Goal: Transaction & Acquisition: Subscribe to service/newsletter

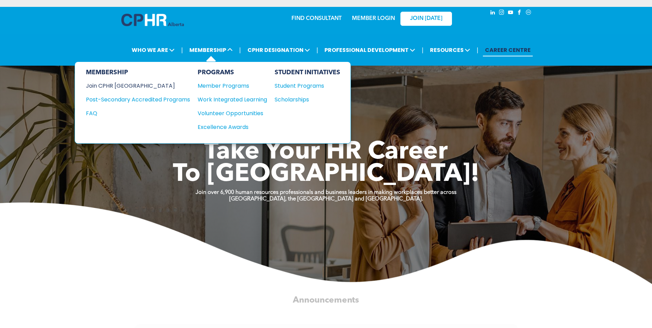
click at [126, 85] on div "Join CPHR [GEOGRAPHIC_DATA]" at bounding box center [133, 85] width 94 height 9
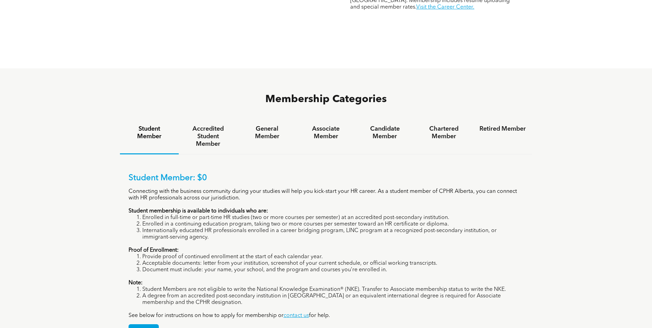
scroll to position [412, 0]
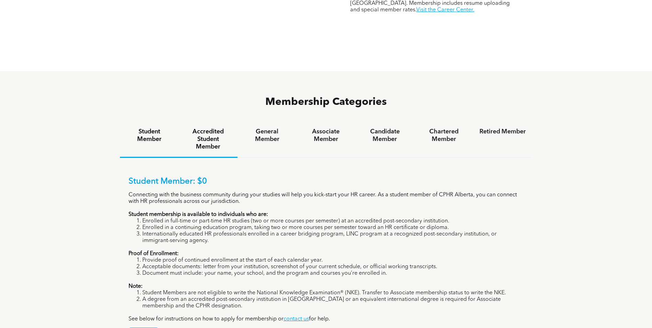
click at [207, 128] on h4 "Accredited Student Member" at bounding box center [208, 139] width 46 height 23
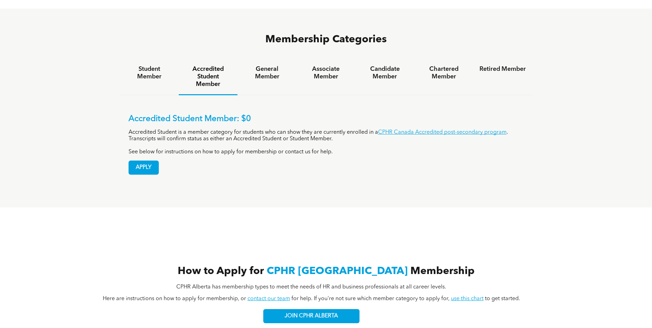
scroll to position [481, 0]
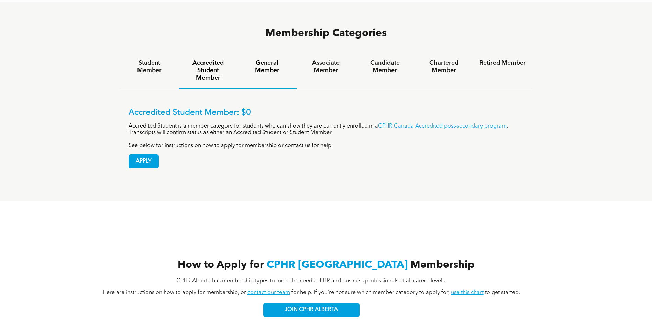
click at [273, 53] on div "General Member" at bounding box center [266, 71] width 59 height 36
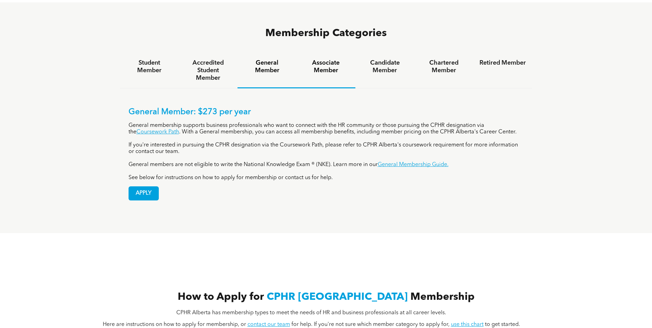
click at [340, 59] on h4 "Associate Member" at bounding box center [326, 66] width 46 height 15
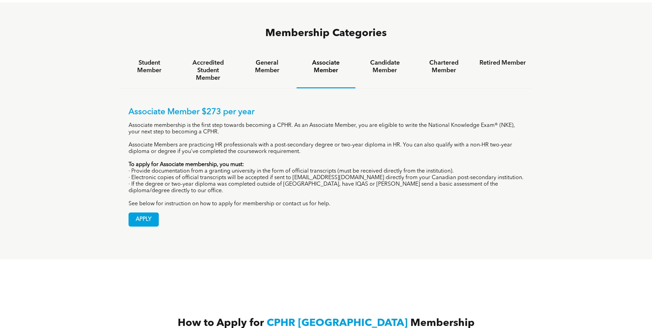
scroll to position [412, 0]
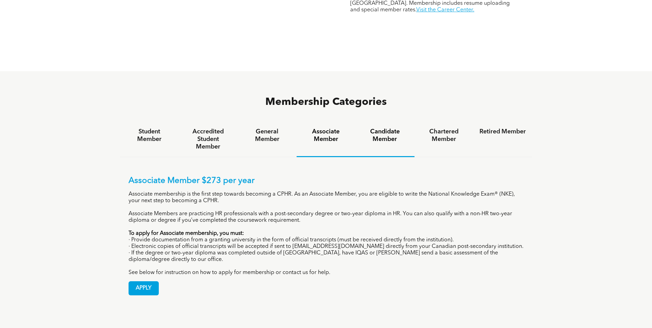
click at [383, 128] on h4 "Candidate Member" at bounding box center [384, 135] width 46 height 15
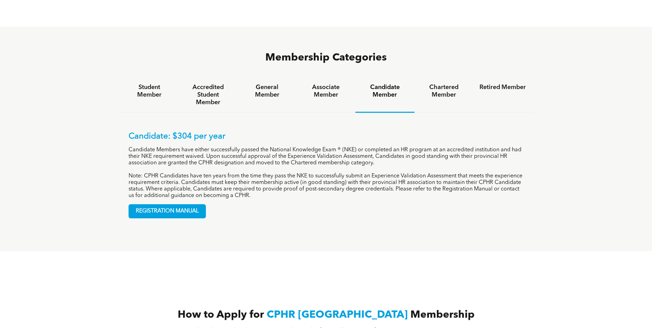
scroll to position [403, 0]
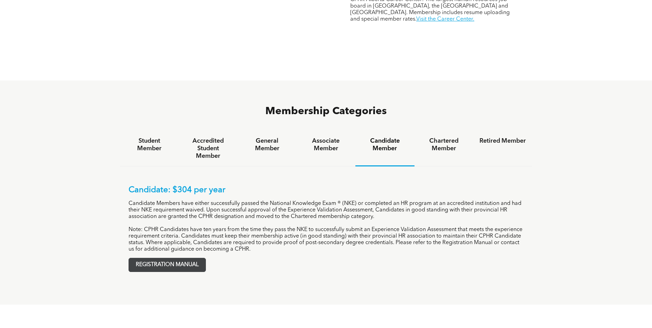
click at [158, 258] on span "REGISTRATION MANUAL" at bounding box center [167, 264] width 77 height 13
